Goal: Submit feedback/report problem: Submit feedback/report problem

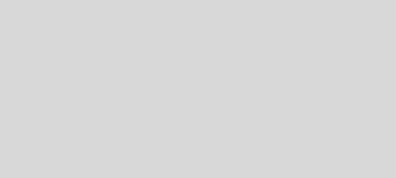
select select "es"
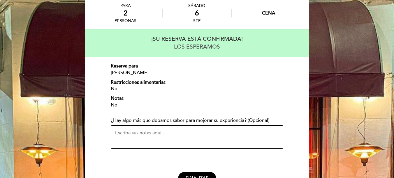
scroll to position [58, 0]
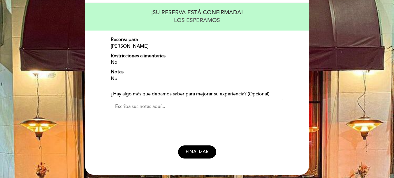
click at [192, 110] on textarea "¿Hay algo más que debamos saber para mejorar su experiencia? (Opcional)" at bounding box center [197, 110] width 173 height 23
type textarea "Aniversario"
click at [215, 157] on button "ENVIAR Y FINALIZAR" at bounding box center [197, 152] width 60 height 13
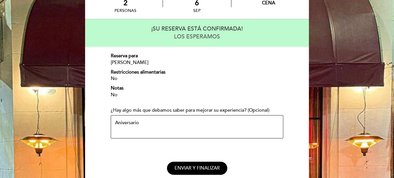
scroll to position [78, 0]
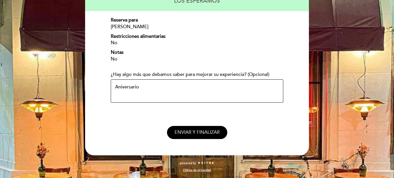
click at [197, 139] on button "ENVIAR Y FINALIZAR" at bounding box center [197, 132] width 60 height 13
click at [194, 129] on button "ENVIAR Y FINALIZAR" at bounding box center [197, 132] width 60 height 13
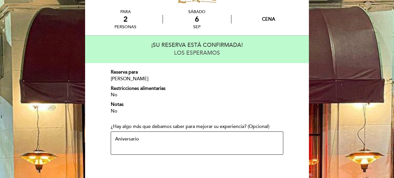
scroll to position [20, 0]
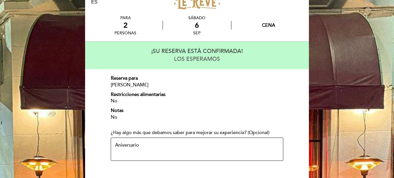
click at [178, 138] on textarea "Aniversario" at bounding box center [197, 149] width 173 height 23
click at [178, 137] on div "¿Hay algo más que debamos saber para mejorar su experiencia? (Opcional) Anivers…" at bounding box center [197, 145] width 173 height 31
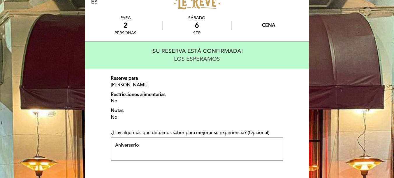
click at [171, 147] on textarea "Aniversario" at bounding box center [197, 149] width 173 height 23
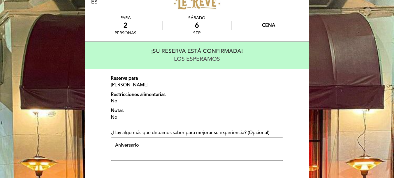
click at [171, 147] on textarea "Aniversario" at bounding box center [197, 149] width 173 height 23
